Goal: Information Seeking & Learning: Learn about a topic

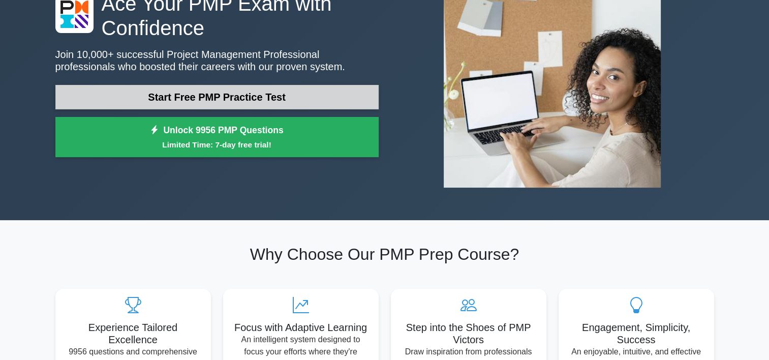
click at [261, 98] on link "Start Free PMP Practice Test" at bounding box center [216, 97] width 323 height 24
click at [251, 96] on link "Start Free PMP Practice Test" at bounding box center [216, 97] width 323 height 24
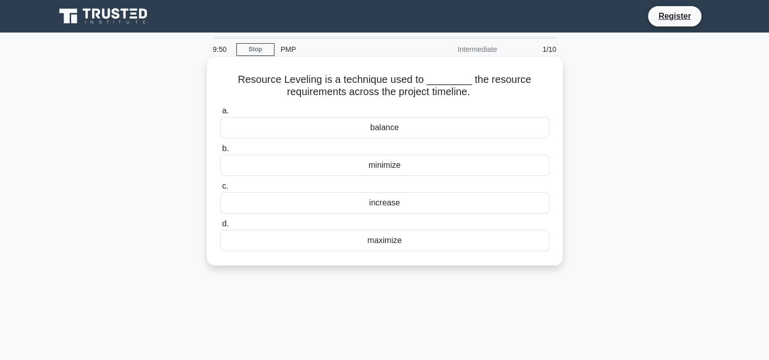
click at [318, 78] on h5 "Resource Leveling is a technique used to ________ the resource requirements acr…" at bounding box center [384, 85] width 331 height 25
copy h5 "Leveling"
click at [399, 122] on div "balance" at bounding box center [384, 127] width 329 height 21
click at [220, 114] on input "a. balance" at bounding box center [220, 111] width 0 height 7
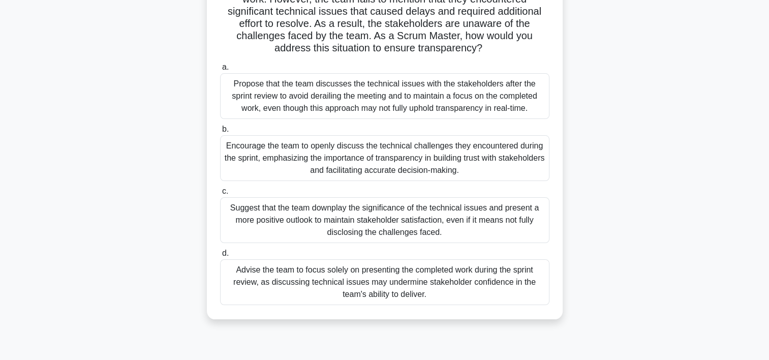
scroll to position [96, 0]
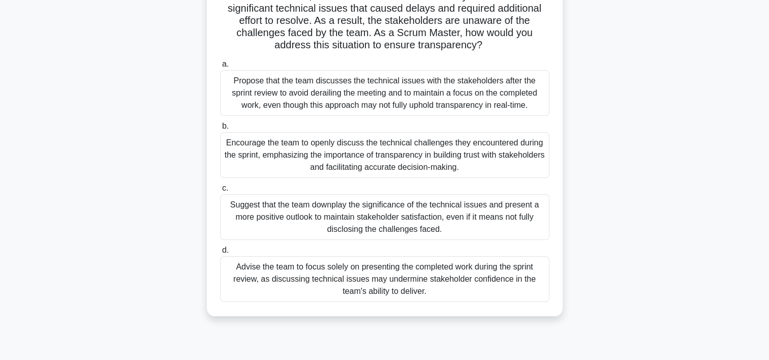
click at [464, 157] on div "Encourage the team to openly discuss the technical challenges they encountered …" at bounding box center [384, 155] width 329 height 46
click at [220, 130] on input "b. Encourage the team to openly discuss the technical challenges they encounter…" at bounding box center [220, 126] width 0 height 7
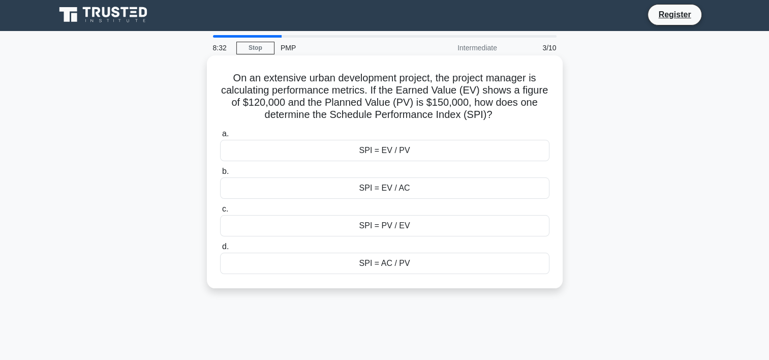
scroll to position [0, 0]
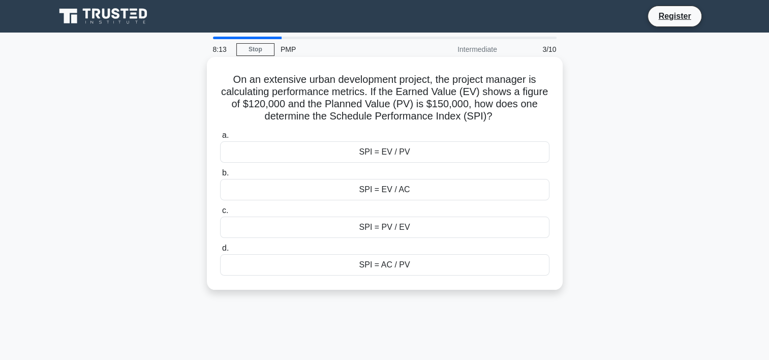
click at [439, 157] on div "SPI = EV / PV" at bounding box center [384, 151] width 329 height 21
click at [220, 139] on input "a. SPI = EV / PV" at bounding box center [220, 135] width 0 height 7
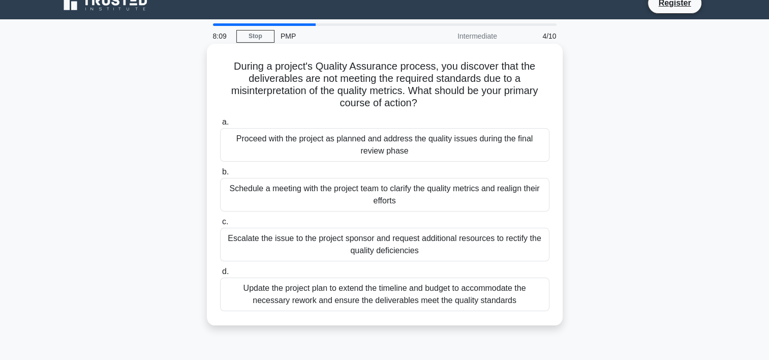
scroll to position [4, 0]
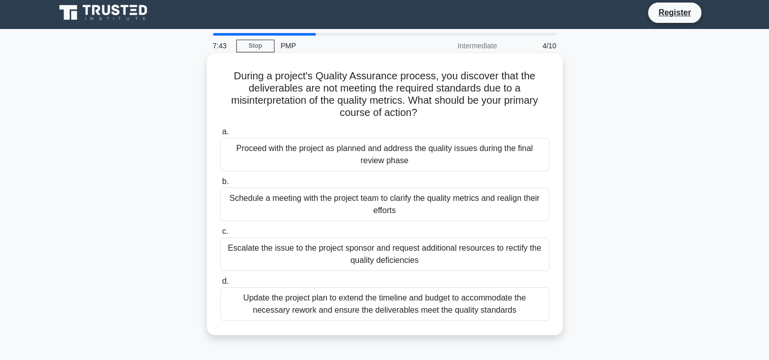
click at [400, 198] on div "Schedule a meeting with the project team to clarify the quality metrics and rea…" at bounding box center [384, 205] width 329 height 34
click at [220, 185] on input "b. Schedule a meeting with the project team to clarify the quality metrics and …" at bounding box center [220, 181] width 0 height 7
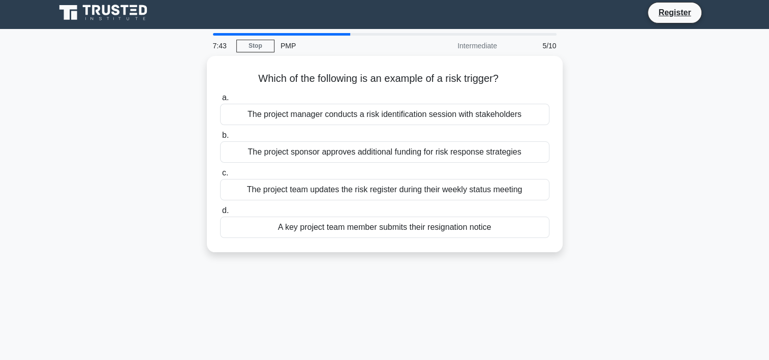
scroll to position [0, 0]
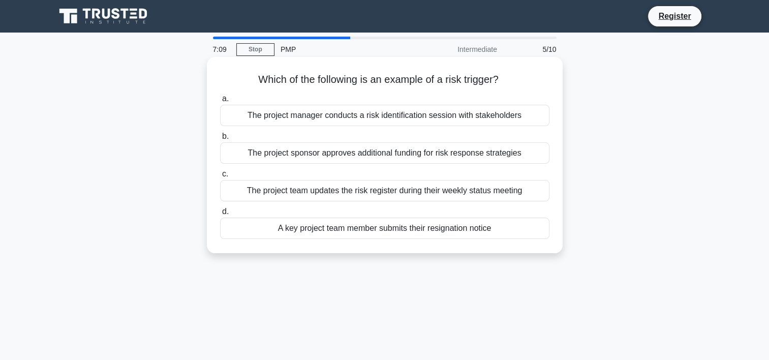
click at [484, 153] on div "The project sponsor approves additional funding for risk response strategies" at bounding box center [384, 152] width 329 height 21
click at [220, 140] on input "b. The project sponsor approves additional funding for risk response strategies" at bounding box center [220, 136] width 0 height 7
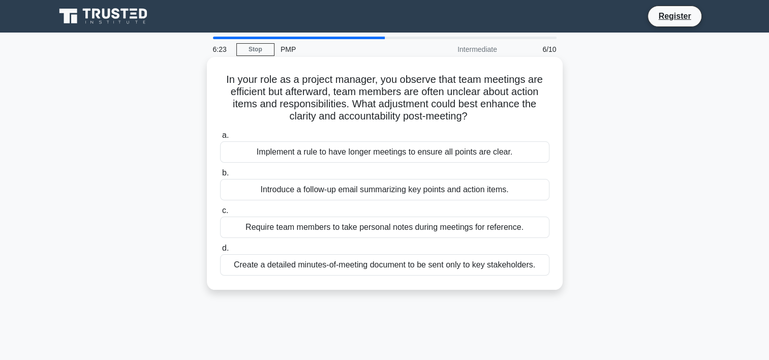
click at [507, 190] on div "Introduce a follow-up email summarizing key points and action items." at bounding box center [384, 189] width 329 height 21
click at [220, 176] on input "b. Introduce a follow-up email summarizing key points and action items." at bounding box center [220, 173] width 0 height 7
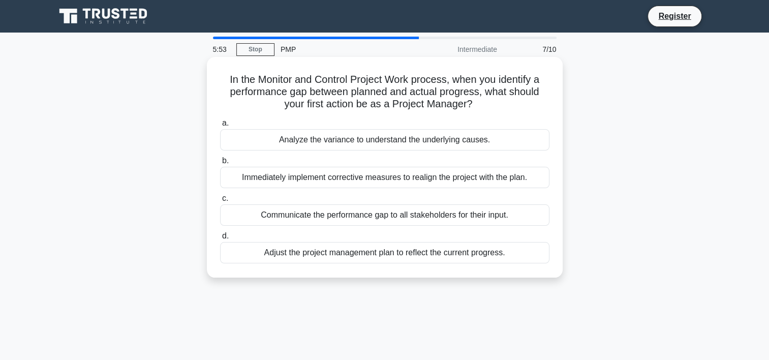
click at [406, 140] on div "Analyze the variance to understand the underlying causes." at bounding box center [384, 139] width 329 height 21
click at [220, 127] on input "a. Analyze the variance to understand the underlying causes." at bounding box center [220, 123] width 0 height 7
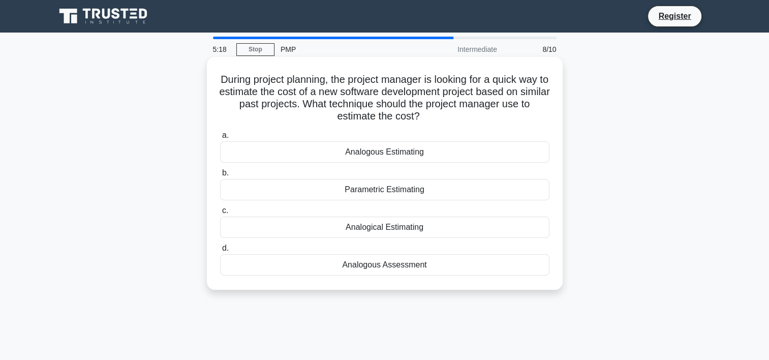
click at [380, 149] on div "Analogous Estimating" at bounding box center [384, 151] width 329 height 21
click at [220, 139] on input "a. Analogous Estimating" at bounding box center [220, 135] width 0 height 7
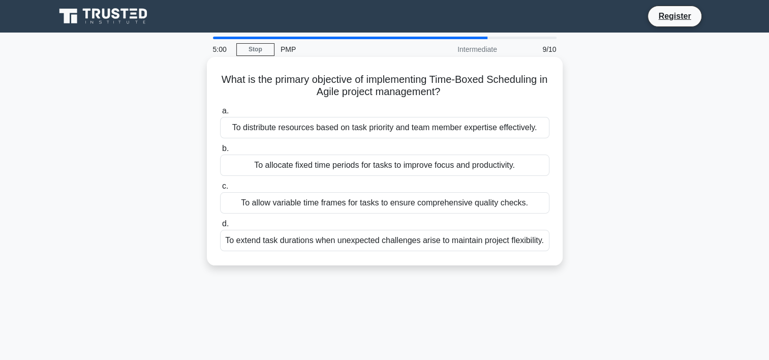
click at [457, 163] on div "To allocate fixed time periods for tasks to improve focus and productivity." at bounding box center [384, 165] width 329 height 21
click at [220, 152] on input "b. To allocate fixed time periods for tasks to improve focus and productivity." at bounding box center [220, 148] width 0 height 7
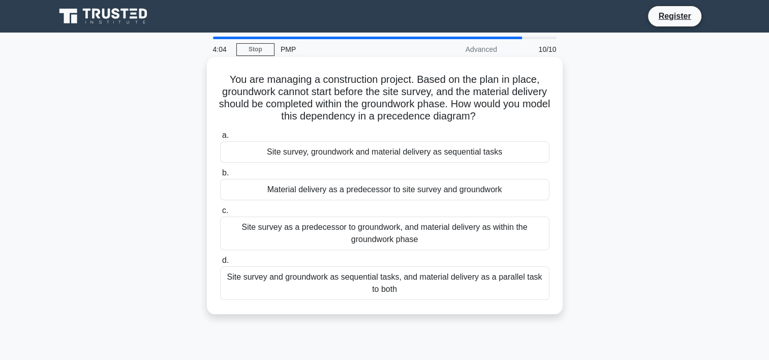
click at [444, 226] on div "Site survey as a predecessor to groundwork, and material delivery as within the…" at bounding box center [384, 234] width 329 height 34
click at [220, 214] on input "c. Site survey as a predecessor to groundwork, and material delivery as within …" at bounding box center [220, 210] width 0 height 7
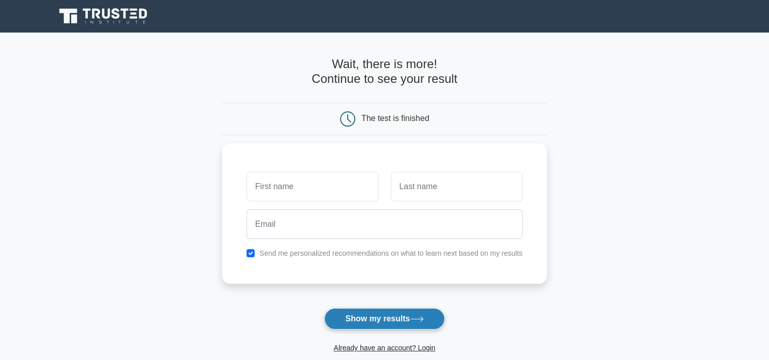
click at [385, 311] on button "Show my results" at bounding box center [384, 318] width 120 height 21
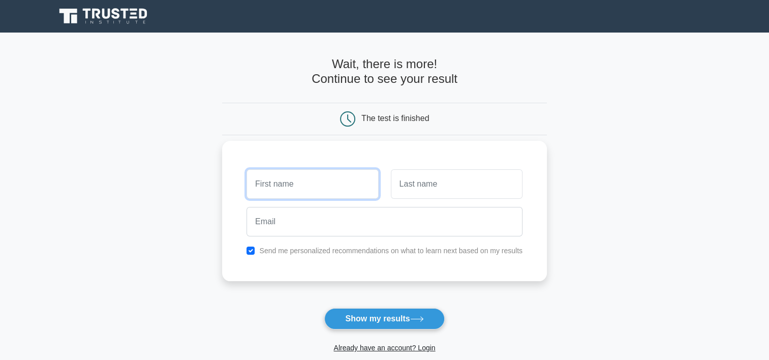
click at [324, 195] on input "text" at bounding box center [313, 183] width 132 height 29
type input "tay"
click at [440, 182] on input "text" at bounding box center [457, 183] width 132 height 29
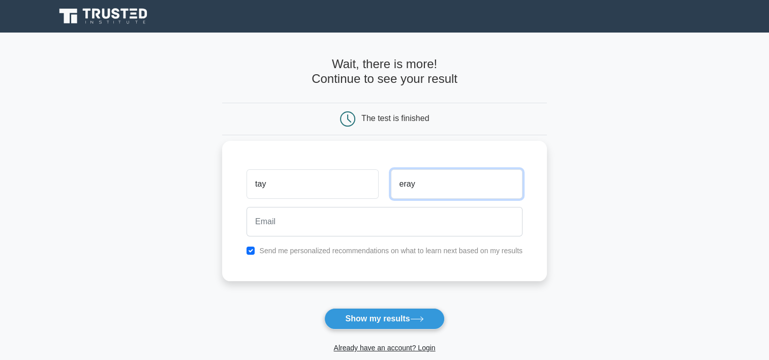
type input "eray"
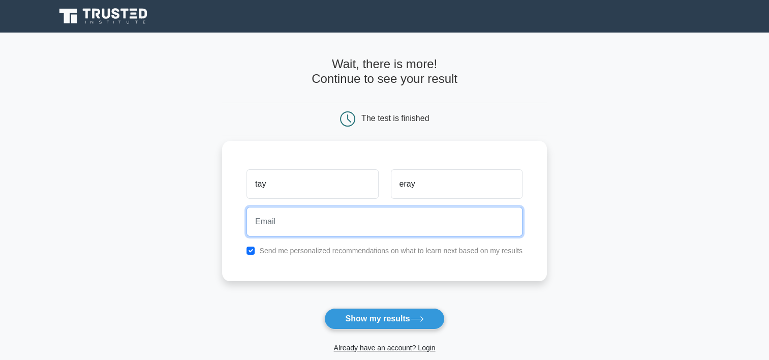
click at [339, 218] on input "email" at bounding box center [385, 221] width 276 height 29
type input "tayfun-eraydin@web.de"
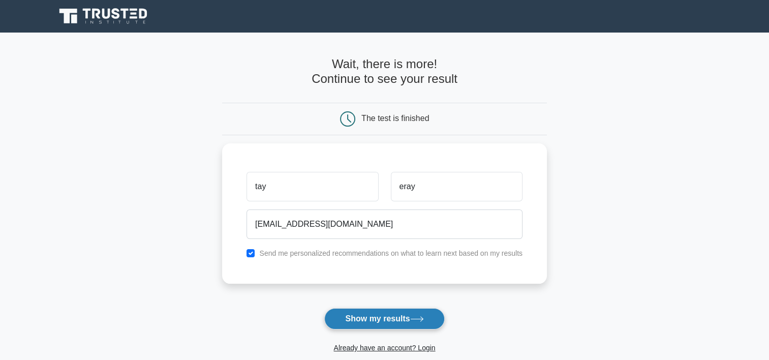
click at [407, 317] on button "Show my results" at bounding box center [384, 318] width 120 height 21
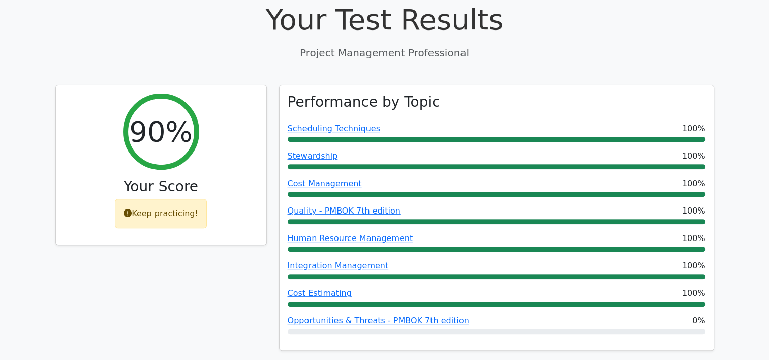
scroll to position [389, 0]
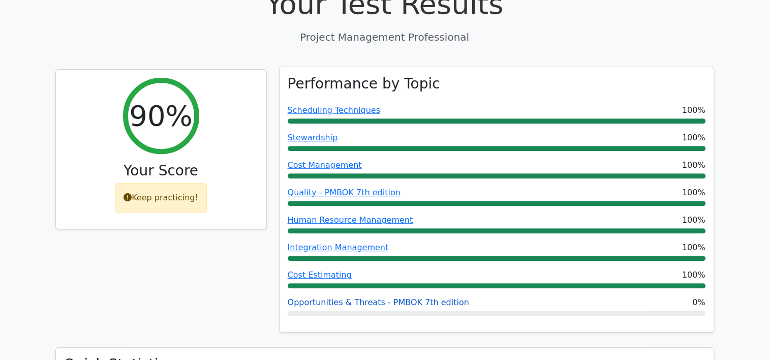
click at [351, 297] on link "Opportunities & Threats - PMBOK 7th edition" at bounding box center [378, 302] width 181 height 10
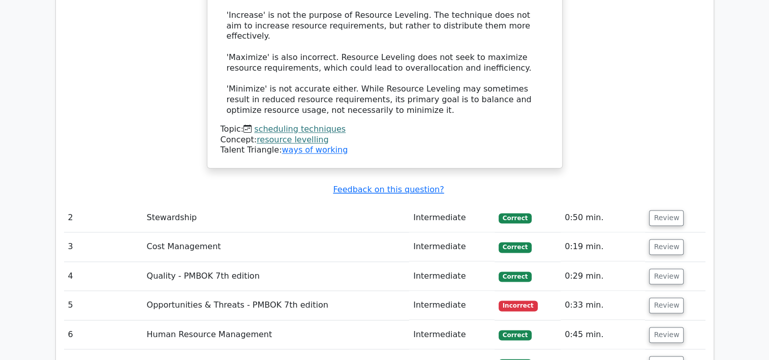
scroll to position [1324, 0]
click at [655, 297] on button "Review" at bounding box center [666, 305] width 35 height 16
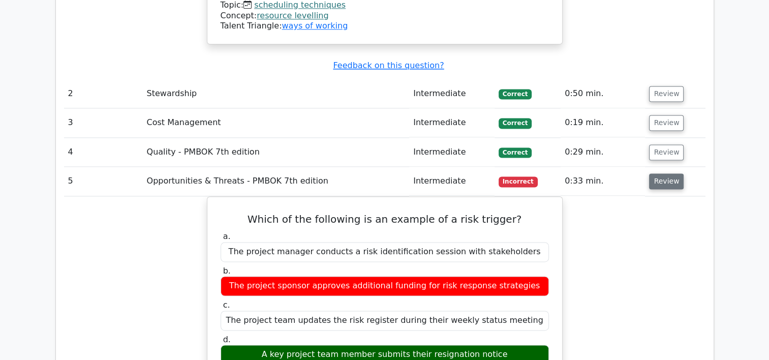
scroll to position [1480, 0]
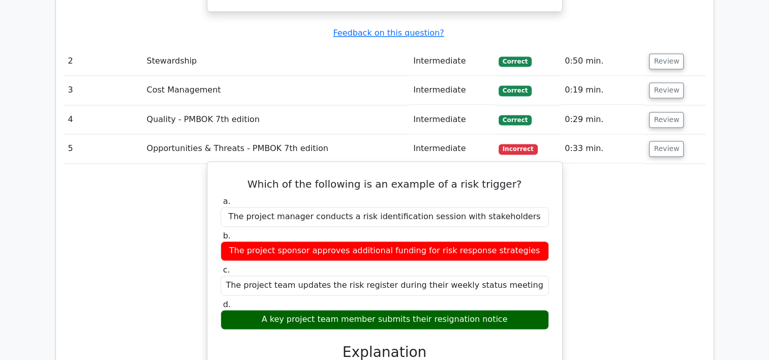
click at [463, 310] on div "A key project team member submits their resignation notice" at bounding box center [385, 320] width 328 height 20
copy div "A key project team member submits their resignation notice"
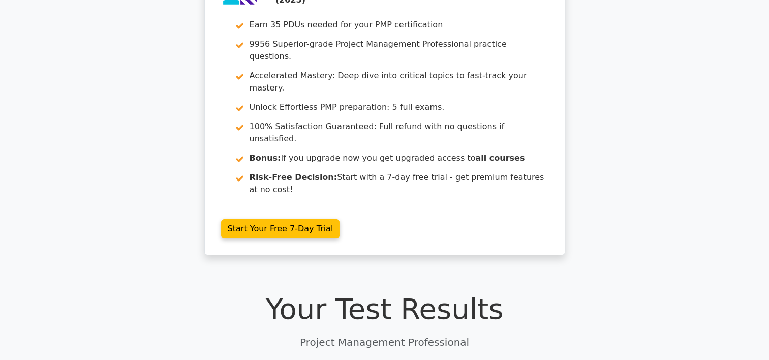
scroll to position [0, 0]
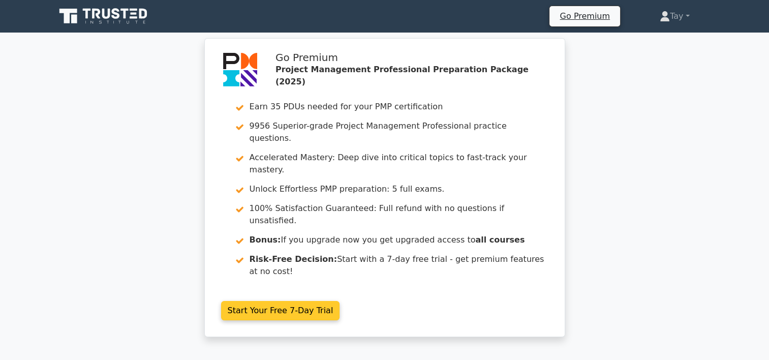
click at [315, 301] on link "Start Your Free 7-Day Trial" at bounding box center [280, 310] width 119 height 19
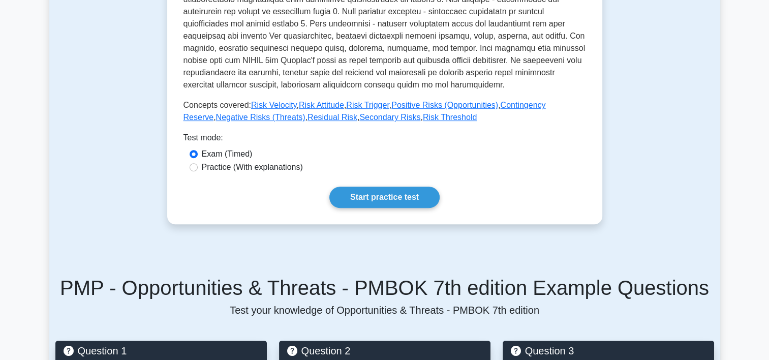
scroll to position [402, 0]
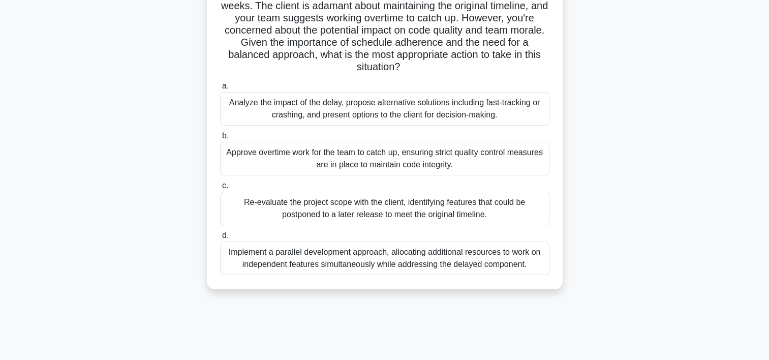
scroll to position [110, 0]
